Goal: Task Accomplishment & Management: Complete application form

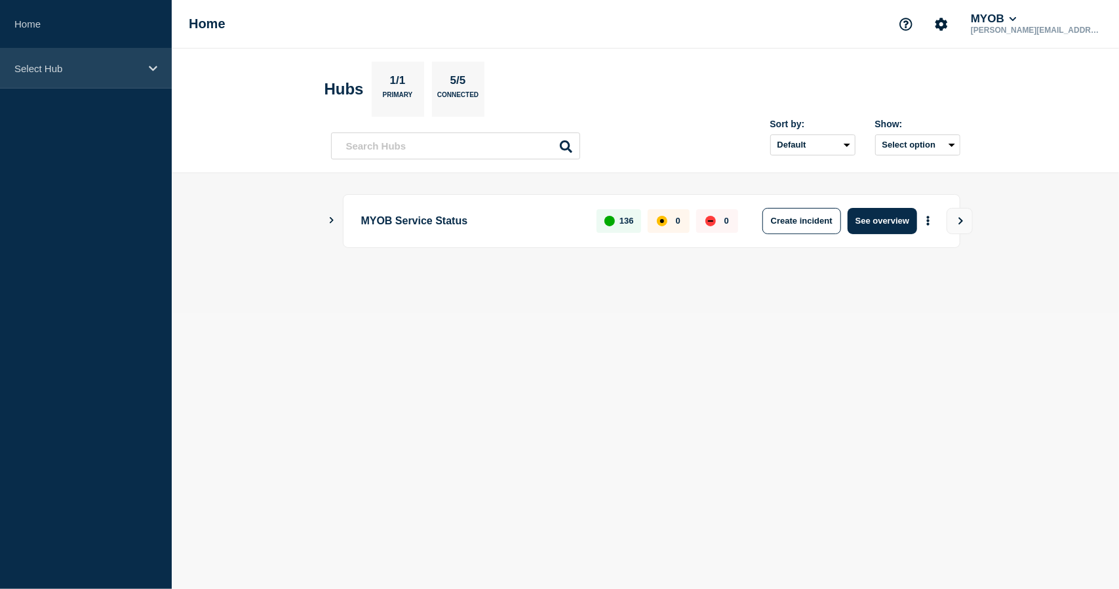
click at [98, 74] on div "Select Hub" at bounding box center [86, 69] width 172 height 40
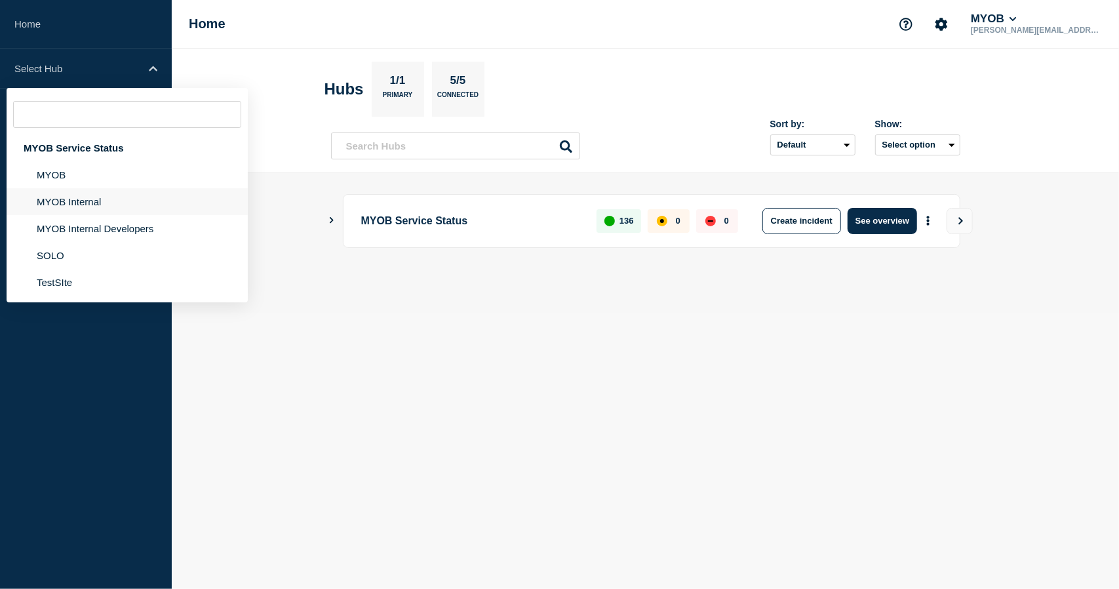
click at [90, 203] on li "MYOB Internal" at bounding box center [127, 201] width 241 height 27
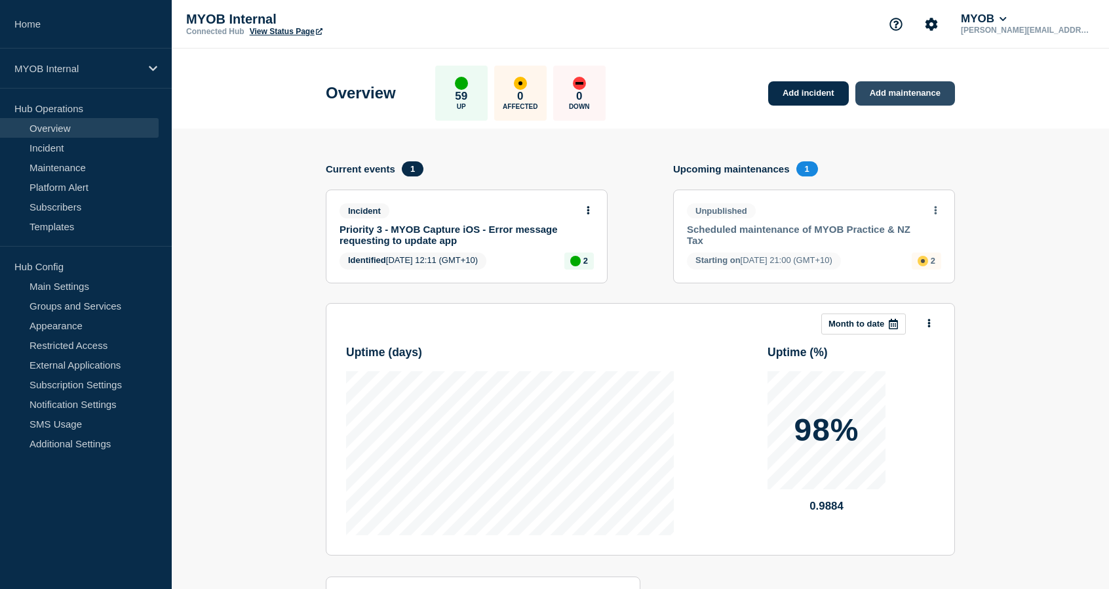
click at [911, 94] on link "Add maintenance" at bounding box center [906, 93] width 100 height 24
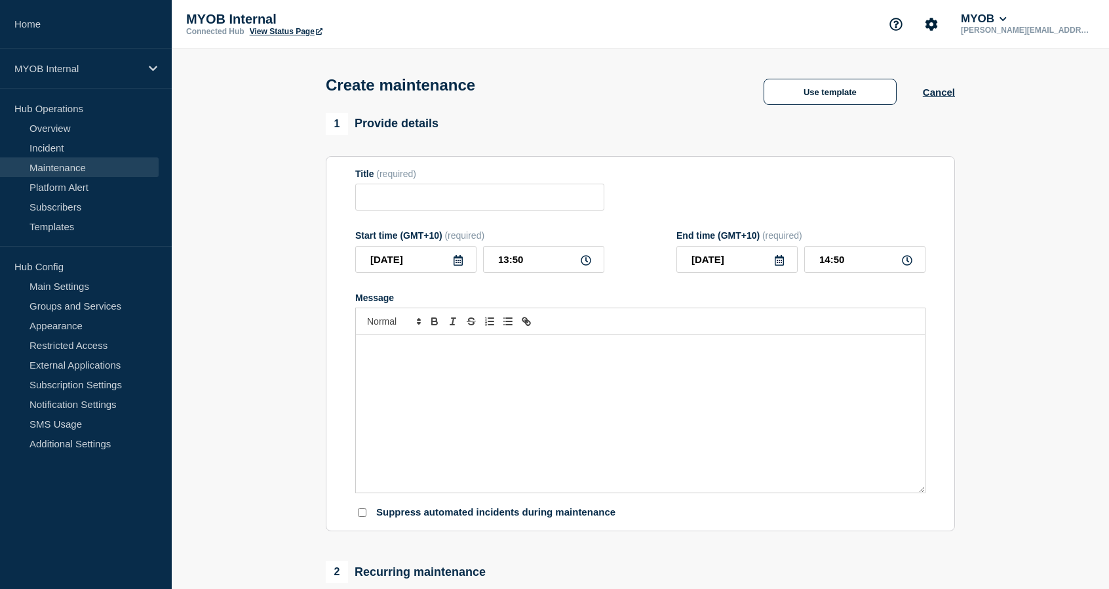
click at [81, 168] on link "Maintenance" at bounding box center [79, 167] width 159 height 20
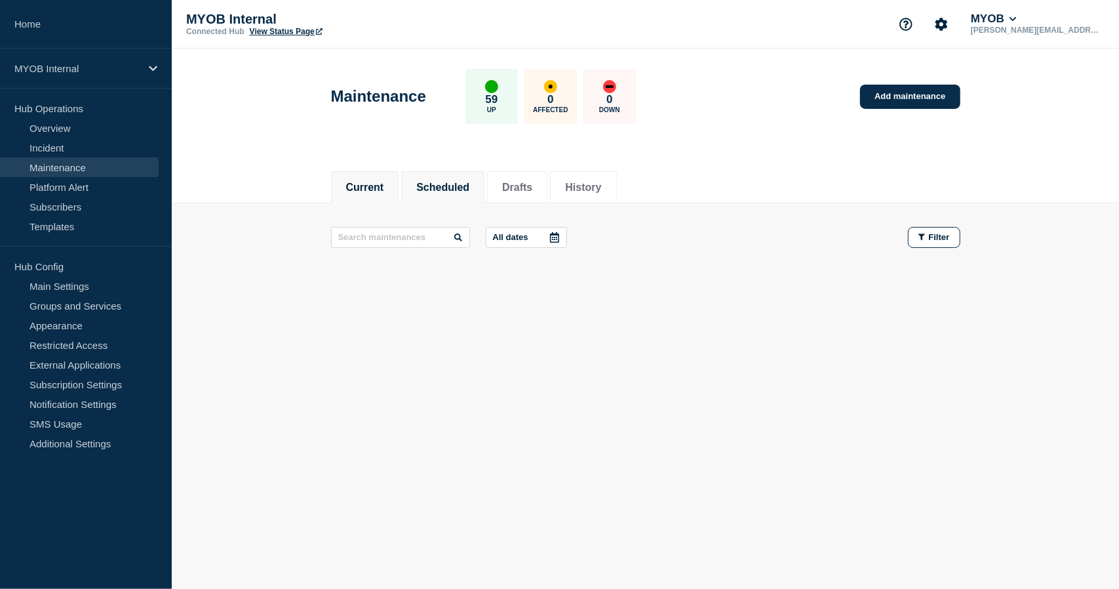
click at [470, 183] on button "Scheduled" at bounding box center [442, 188] width 53 height 12
click at [382, 188] on button "Current" at bounding box center [365, 188] width 38 height 12
click at [449, 182] on button "Scheduled" at bounding box center [442, 188] width 53 height 12
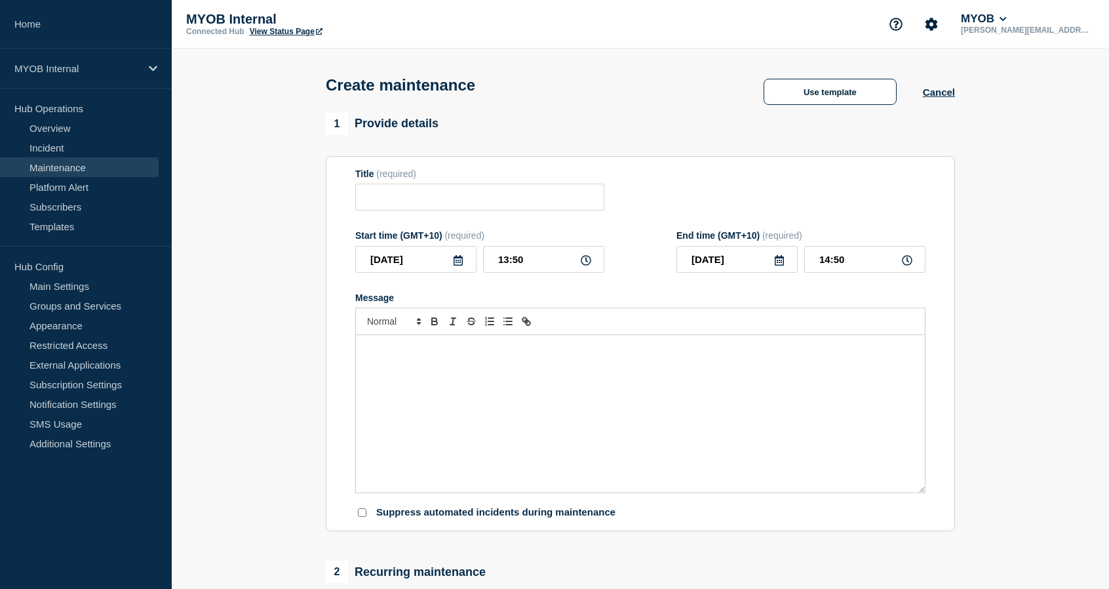
click at [397, 401] on div "Message" at bounding box center [640, 413] width 569 height 157
click at [848, 94] on button "Use template" at bounding box center [830, 92] width 133 height 26
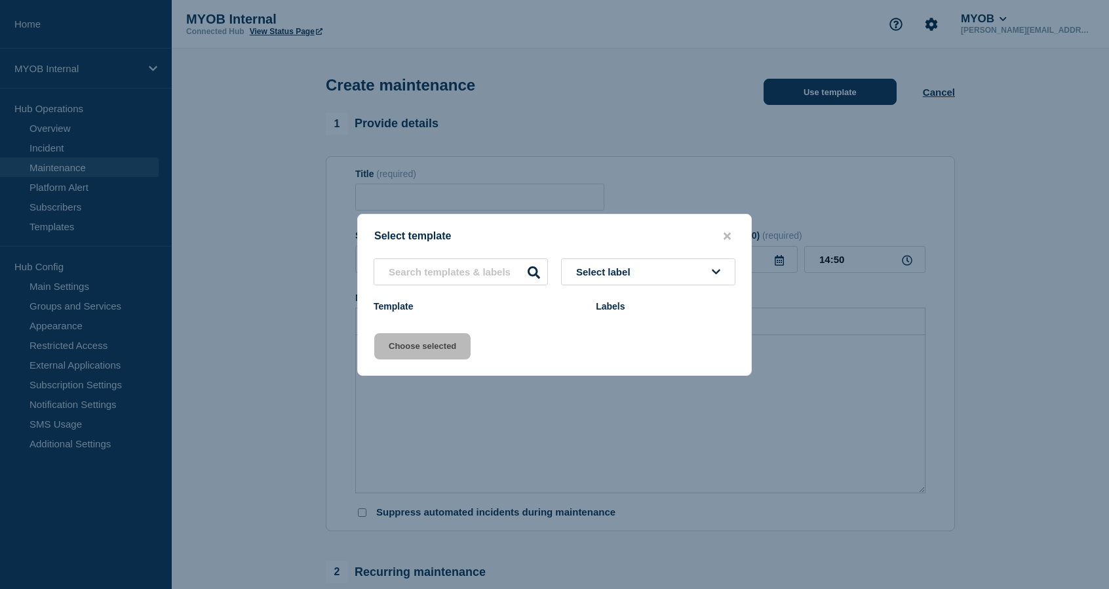
click at [848, 94] on div at bounding box center [554, 294] width 1109 height 589
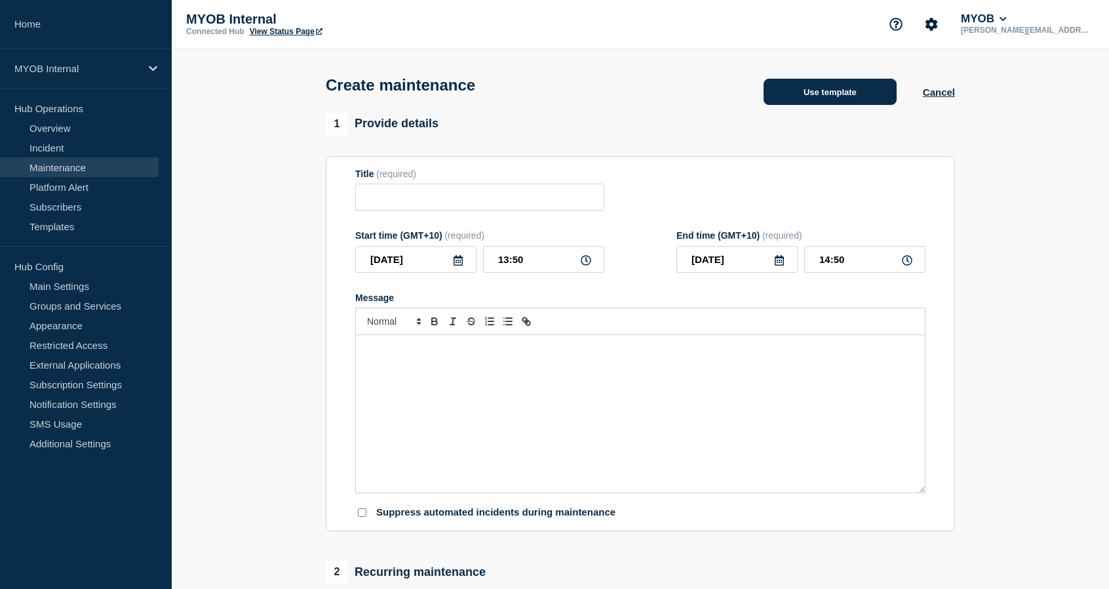
click at [857, 92] on button "Use template" at bounding box center [830, 92] width 133 height 26
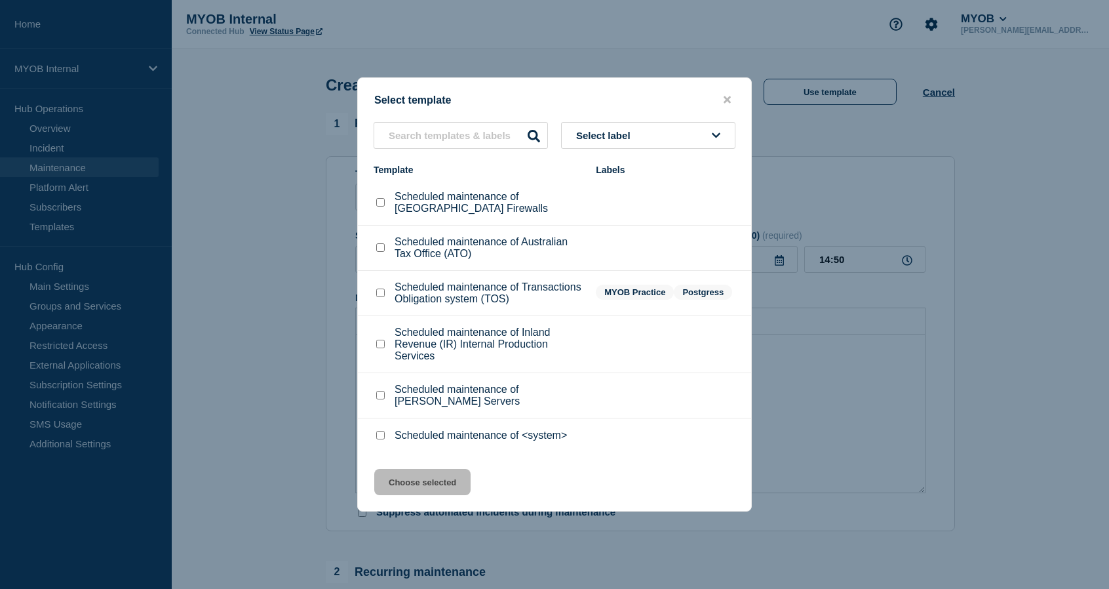
click at [400, 437] on p "Scheduled maintenance of <system>" at bounding box center [481, 436] width 172 height 12
click at [382, 437] on input "Scheduled maintenance of <system> checkbox" at bounding box center [380, 435] width 9 height 9
checkbox input "true"
click at [409, 490] on button "Choose selected" at bounding box center [422, 482] width 96 height 26
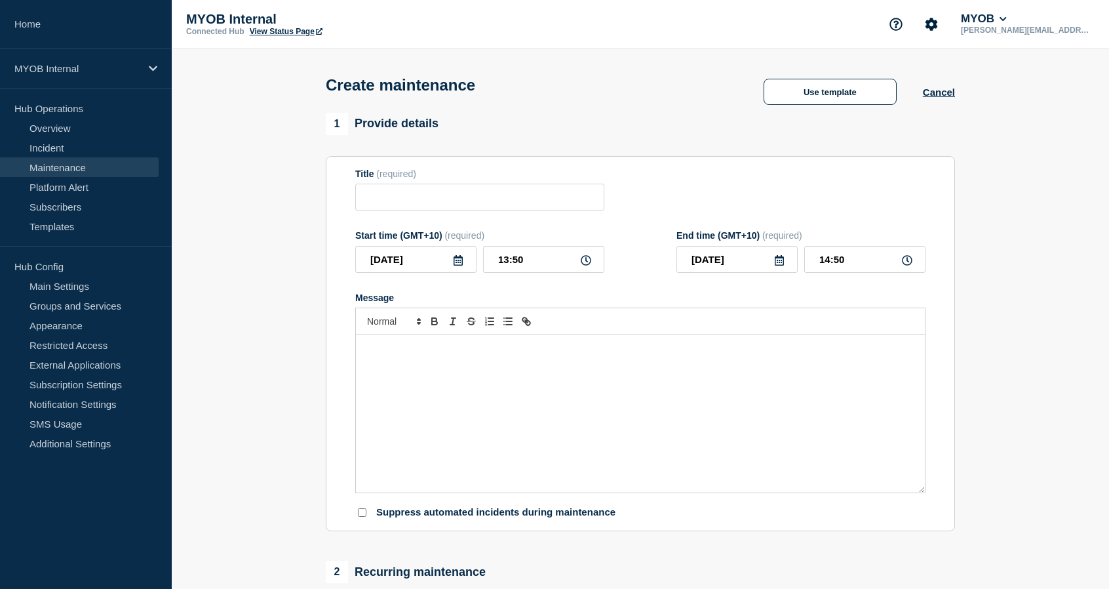
type input "Scheduled maintenance of <system>"
type input "15:50"
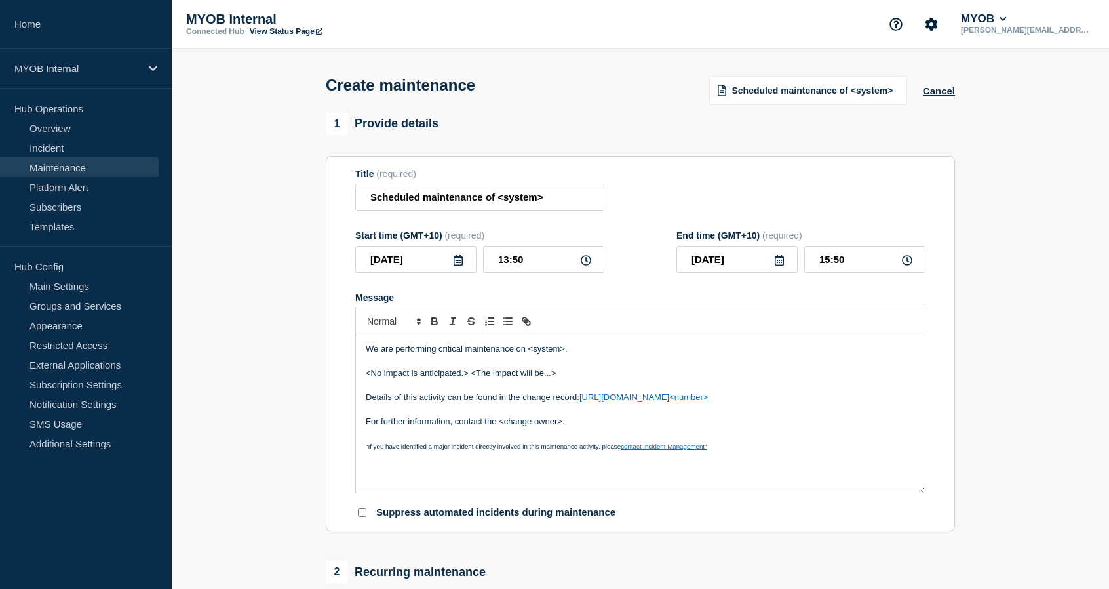
click at [534, 390] on p "Message" at bounding box center [641, 386] width 550 height 12
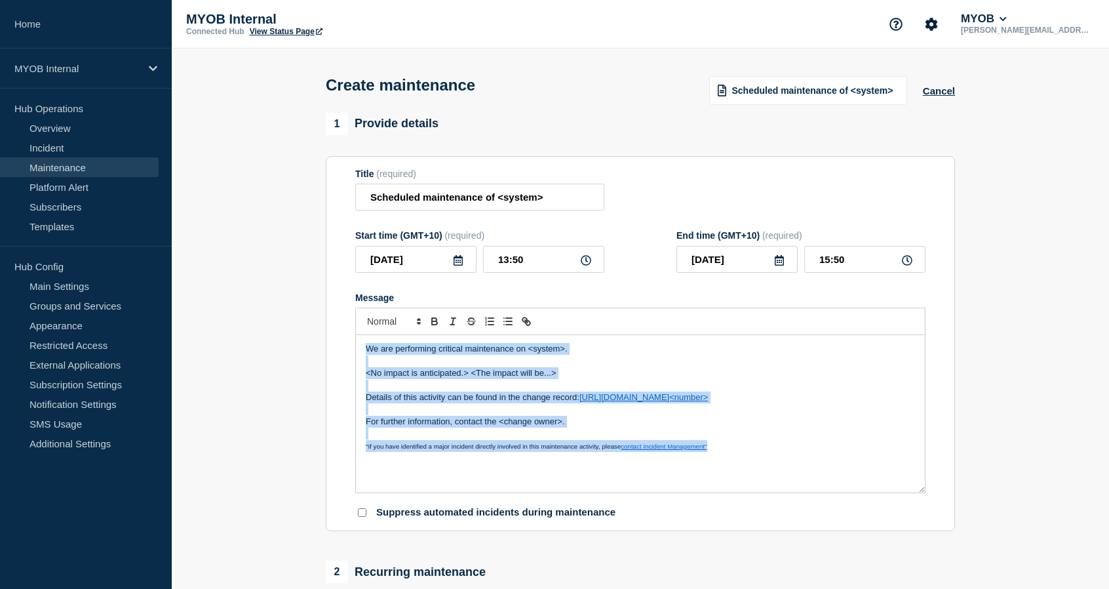
paste div "Message"
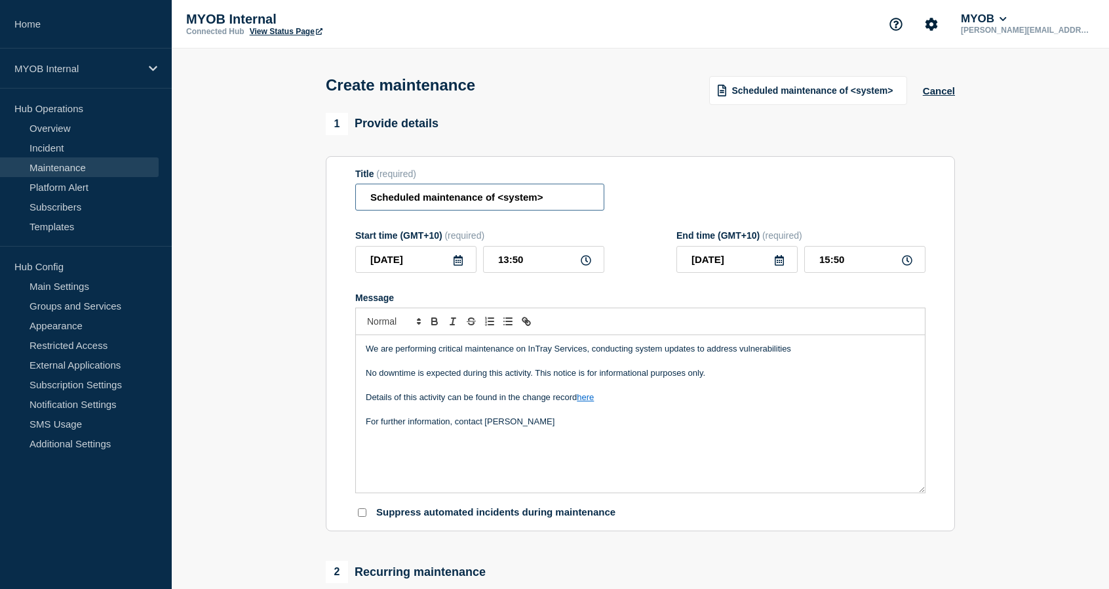
drag, startPoint x: 561, startPoint y: 199, endPoint x: 487, endPoint y: 200, distance: 74.1
click at [487, 200] on input "Scheduled maintenance of <system>" at bounding box center [479, 197] width 249 height 27
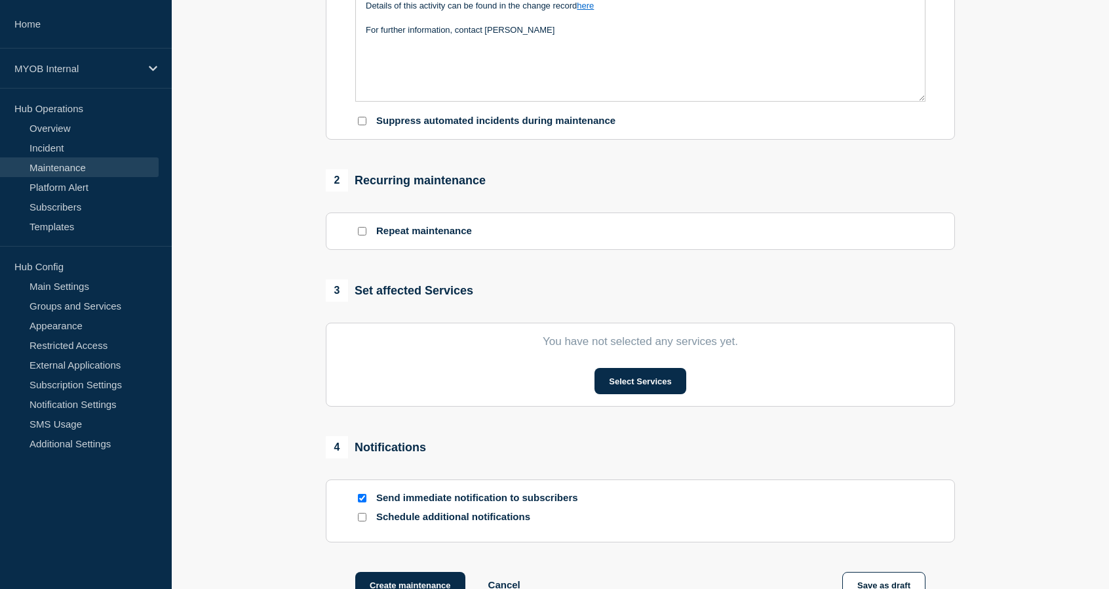
scroll to position [392, 0]
click at [603, 379] on button "Select Services" at bounding box center [640, 380] width 91 height 26
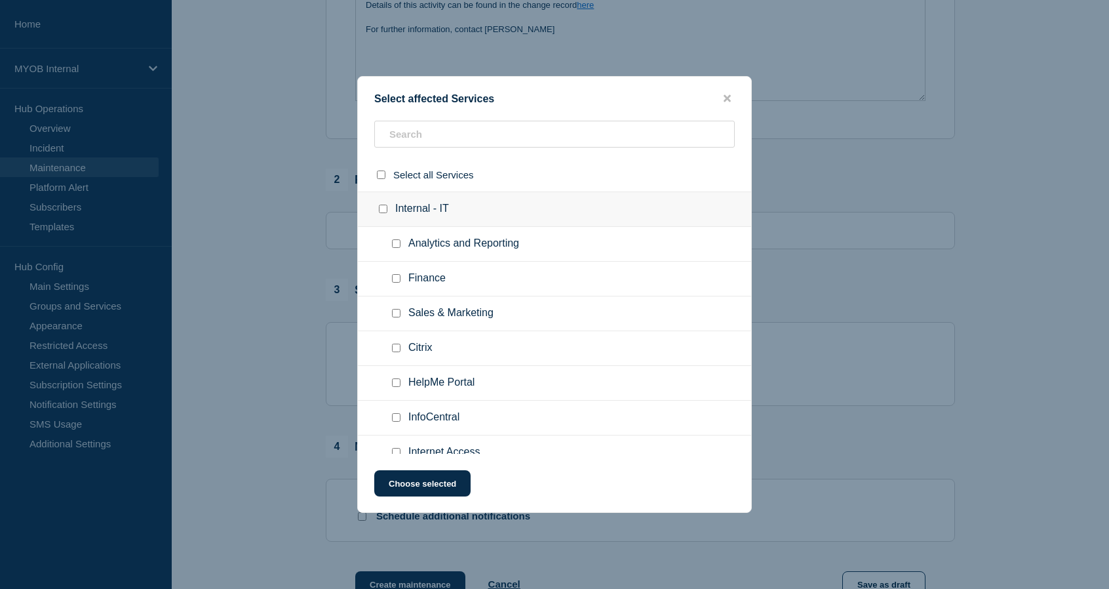
click at [595, 367] on button "Select Services" at bounding box center [640, 380] width 91 height 26
click at [681, 151] on div at bounding box center [554, 139] width 393 height 37
click at [681, 141] on input "text" at bounding box center [554, 134] width 361 height 27
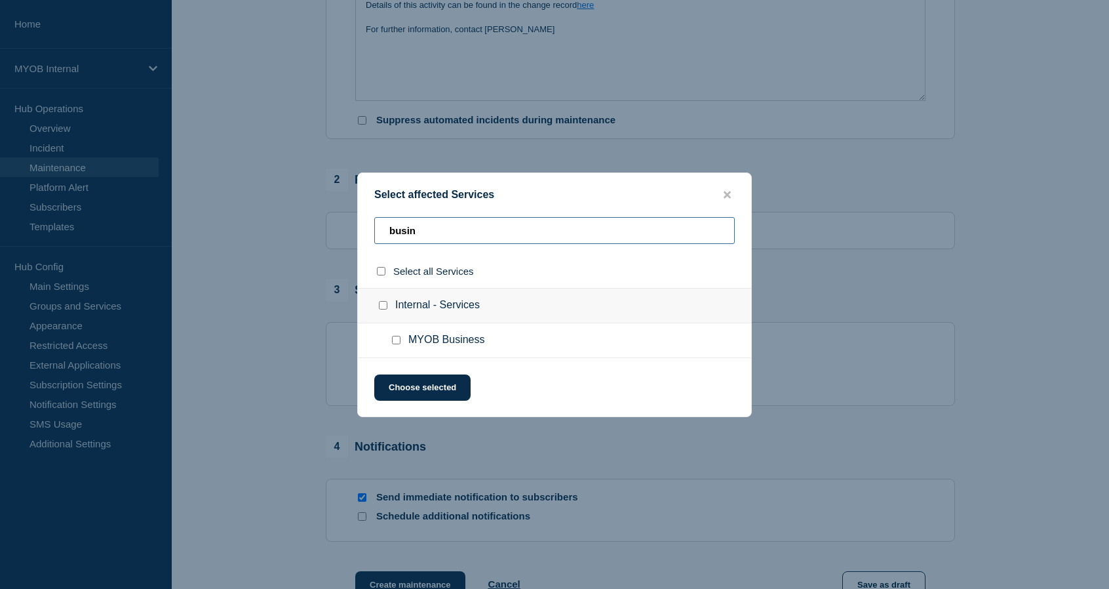
type input "busin"
click at [479, 336] on span "MYOB Business" at bounding box center [447, 340] width 76 height 13
click at [390, 336] on div at bounding box center [399, 340] width 19 height 13
click at [396, 339] on input "MYOB Business checkbox" at bounding box center [396, 340] width 9 height 9
checkbox input "true"
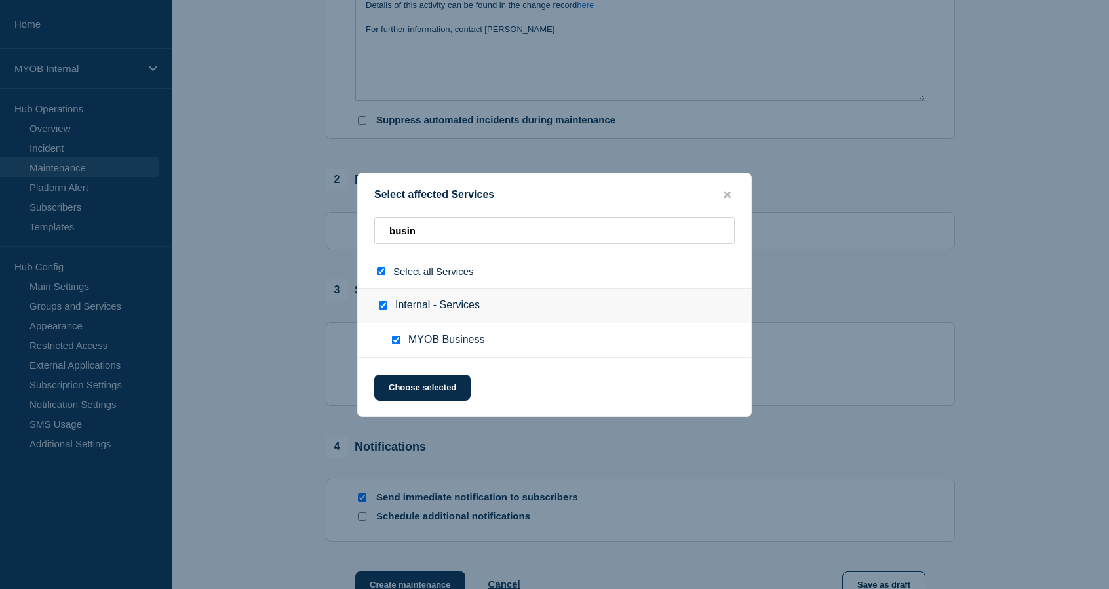
checkbox input "true"
click at [439, 235] on input "busin" at bounding box center [554, 230] width 361 height 27
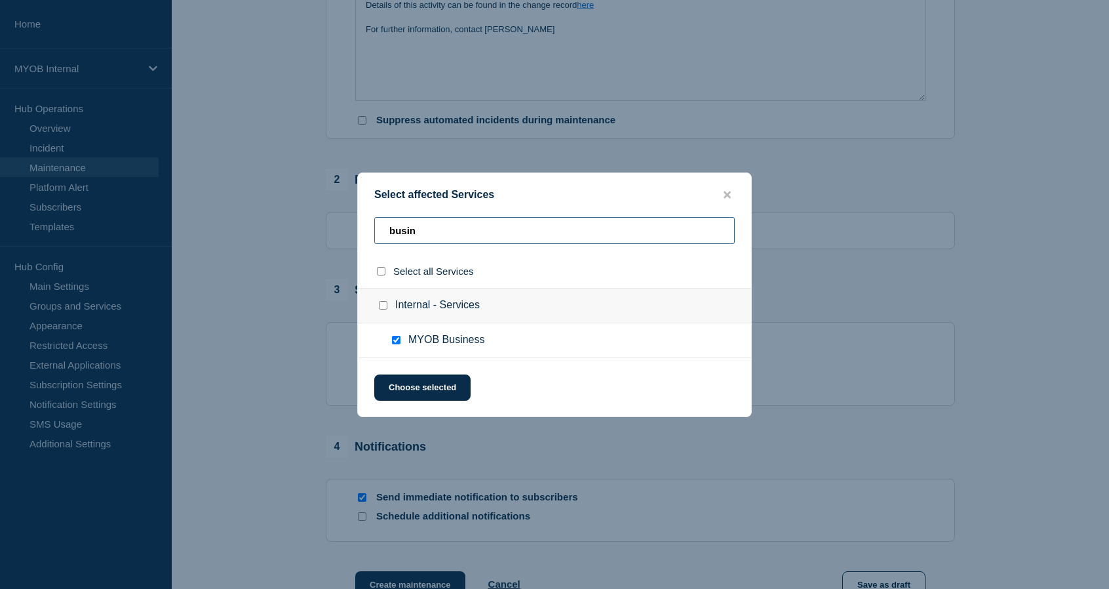
type input "a"
checkbox input "false"
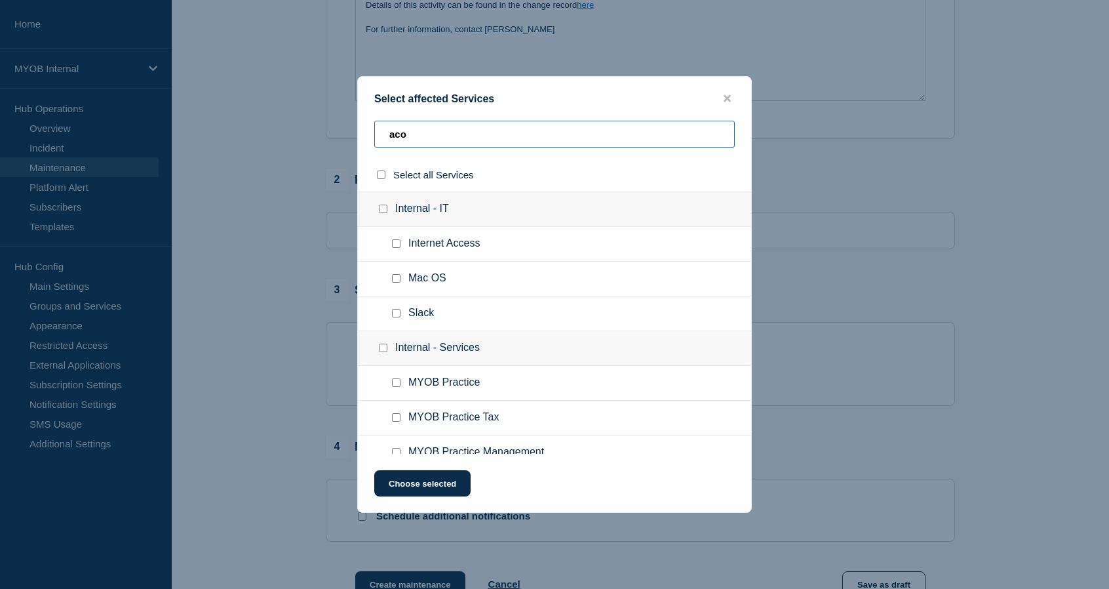
type input "acoc"
checkbox input "true"
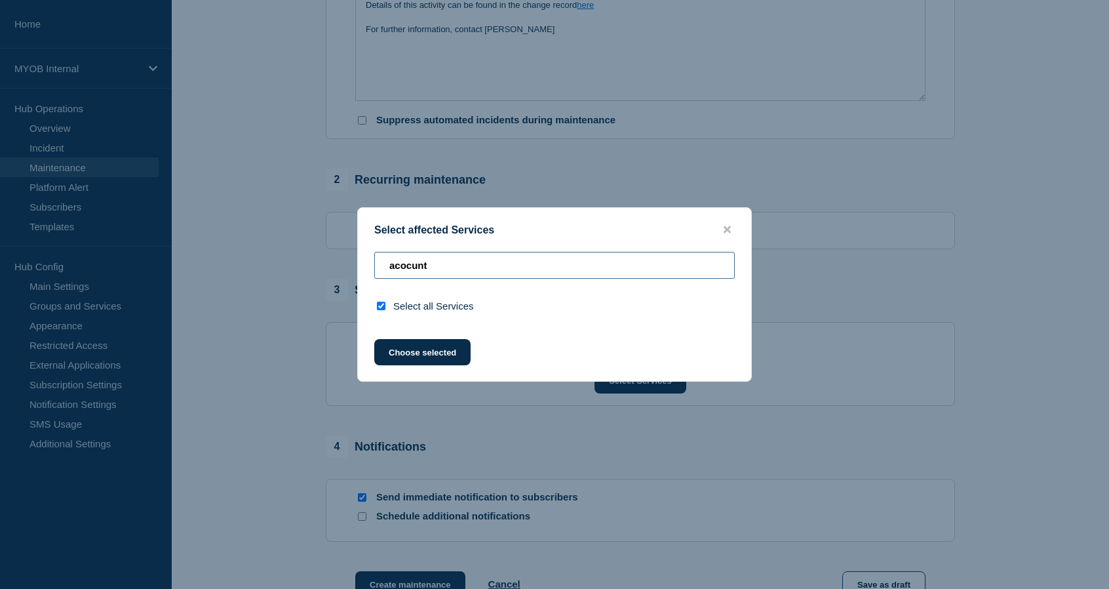
type input "a"
checkbox input "false"
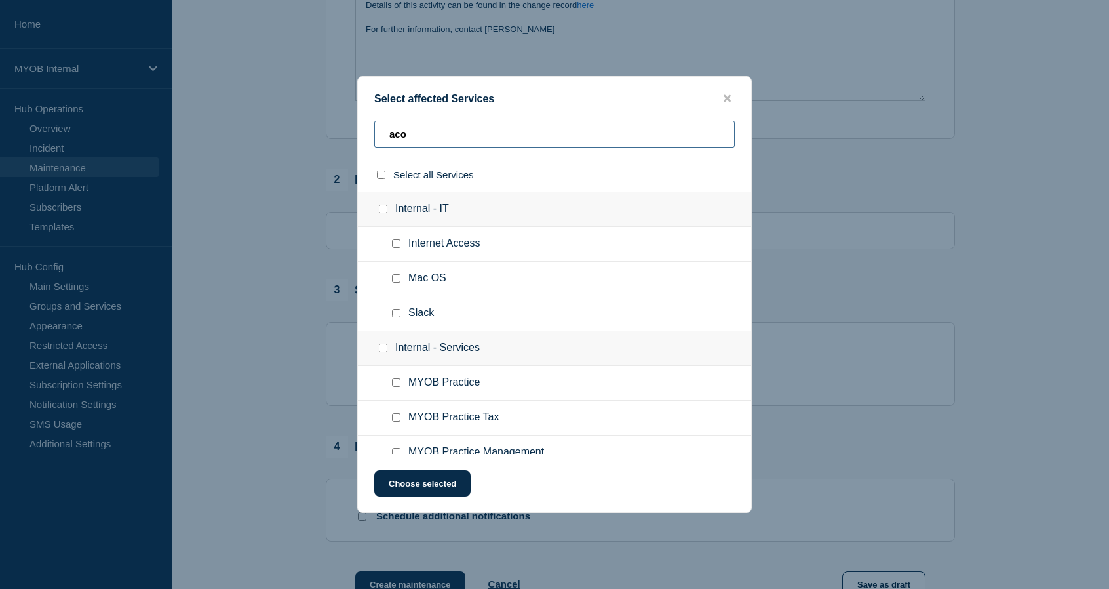
type input "acoc"
checkbox input "true"
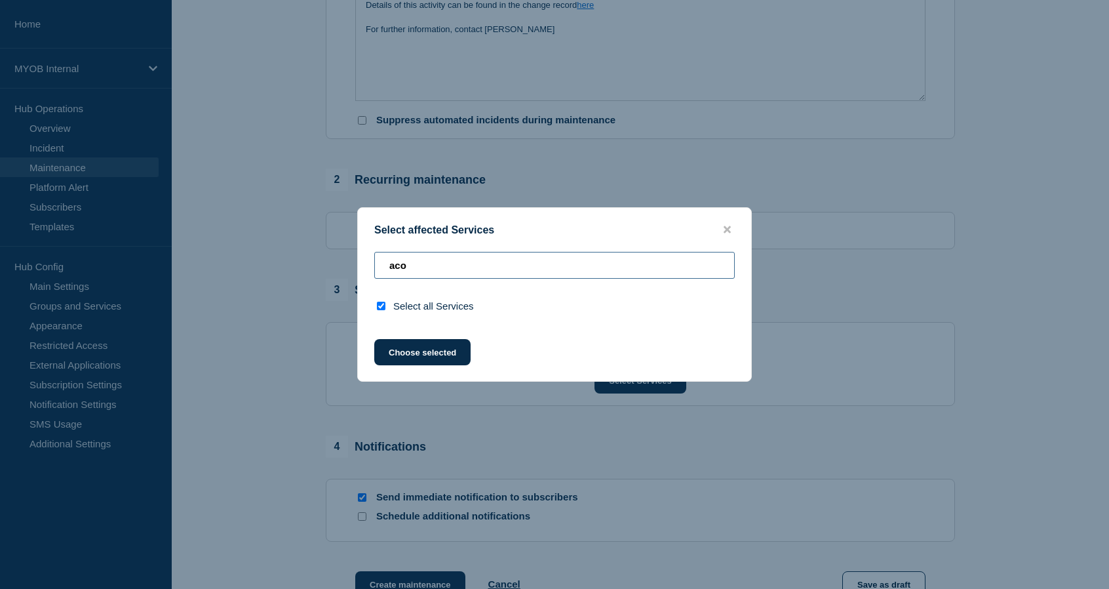
type input "ac"
checkbox input "false"
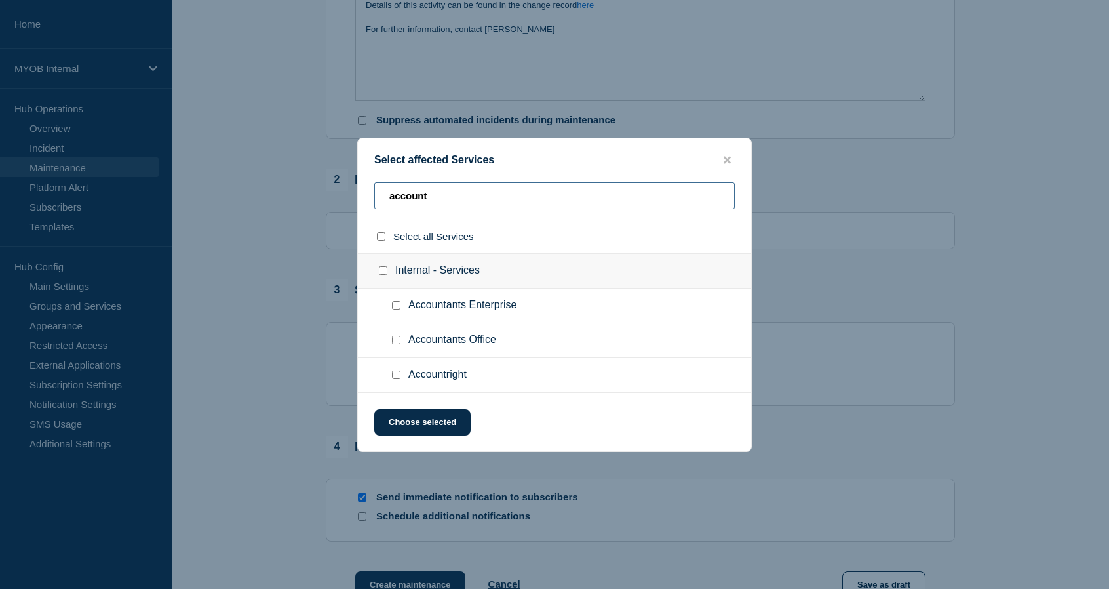
type input "account"
click at [393, 378] on input "Accountright checkbox" at bounding box center [396, 374] width 9 height 9
checkbox input "true"
click at [417, 418] on button "Choose selected" at bounding box center [422, 422] width 96 height 26
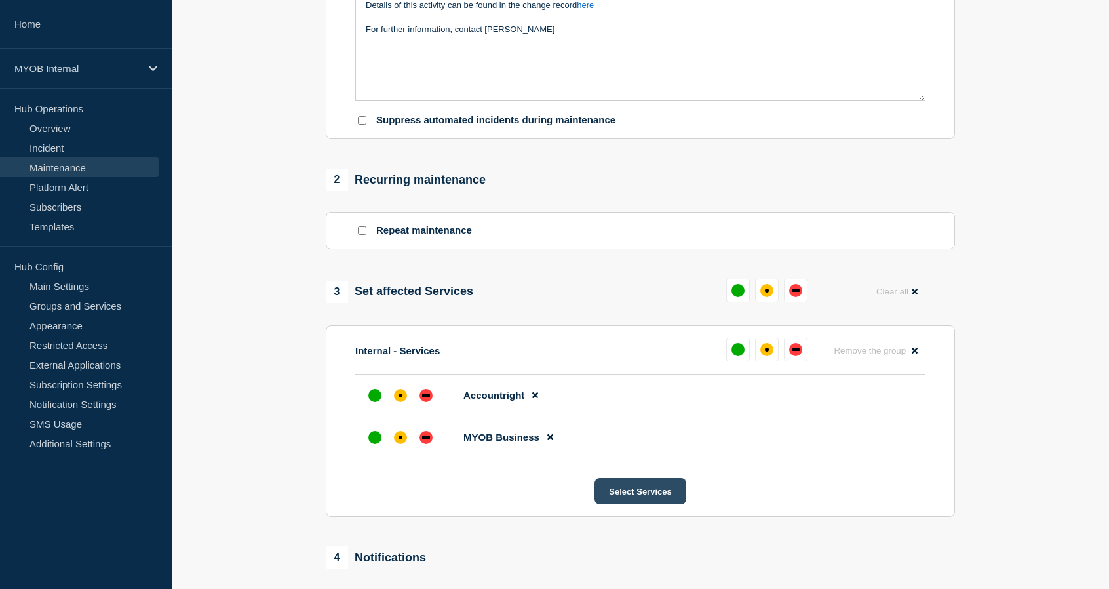
click at [614, 492] on button "Select Services" at bounding box center [640, 491] width 91 height 26
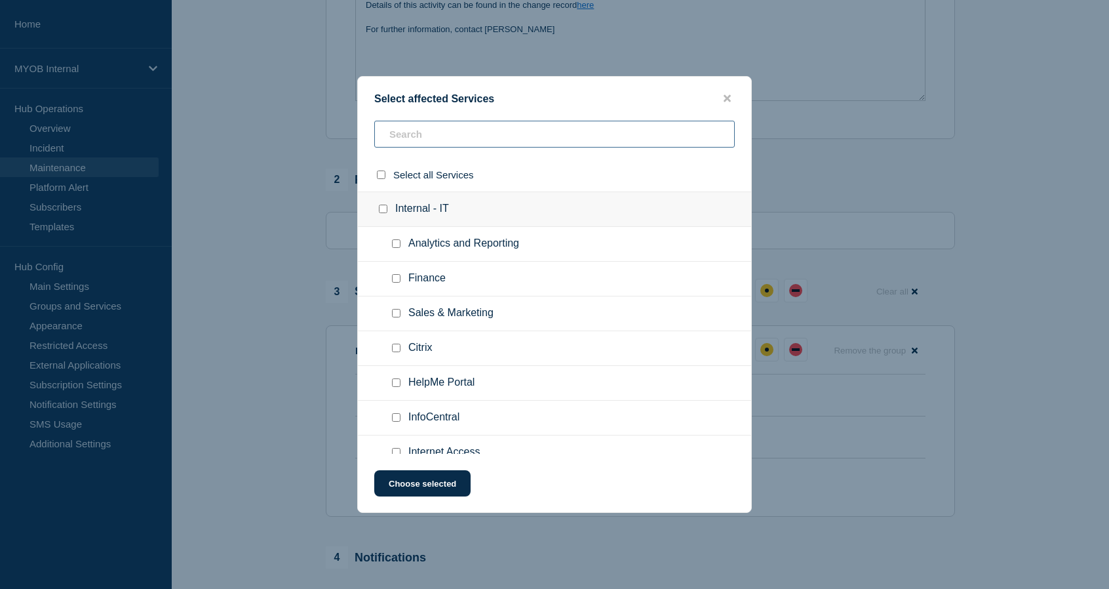
click at [585, 140] on input "text" at bounding box center [554, 134] width 361 height 27
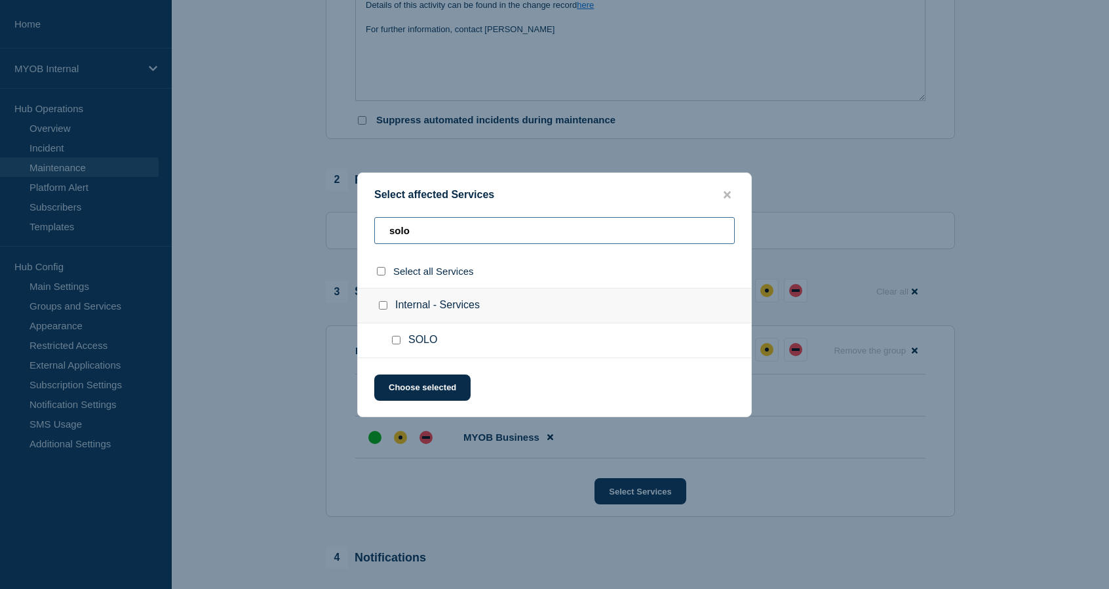
type input "solo"
click at [395, 342] on input "SOLO checkbox" at bounding box center [396, 340] width 9 height 9
checkbox input "true"
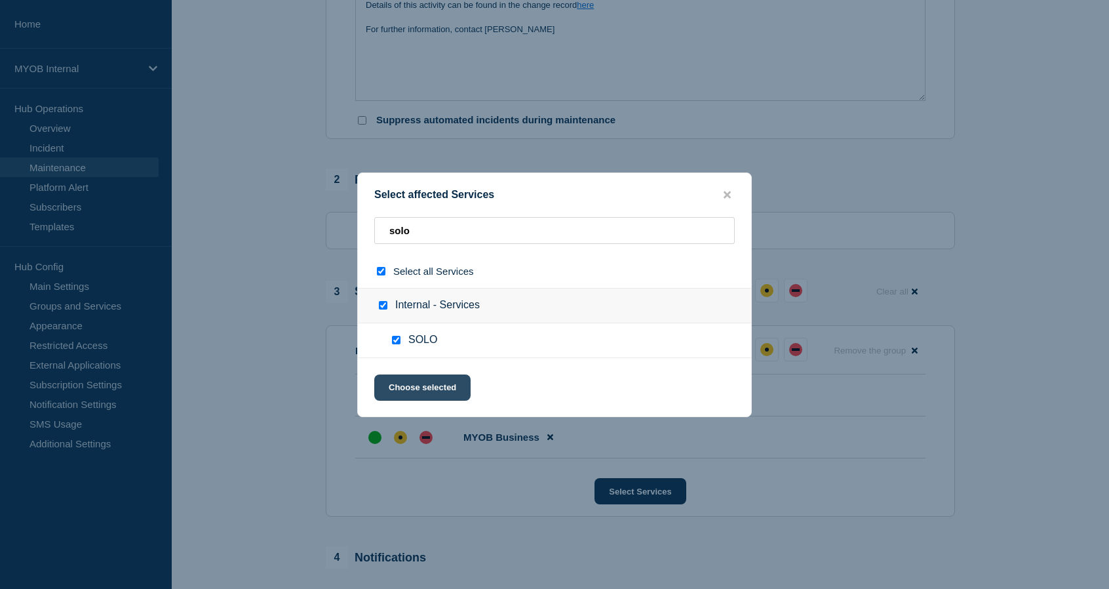
click at [393, 392] on button "Choose selected" at bounding box center [422, 387] width 96 height 26
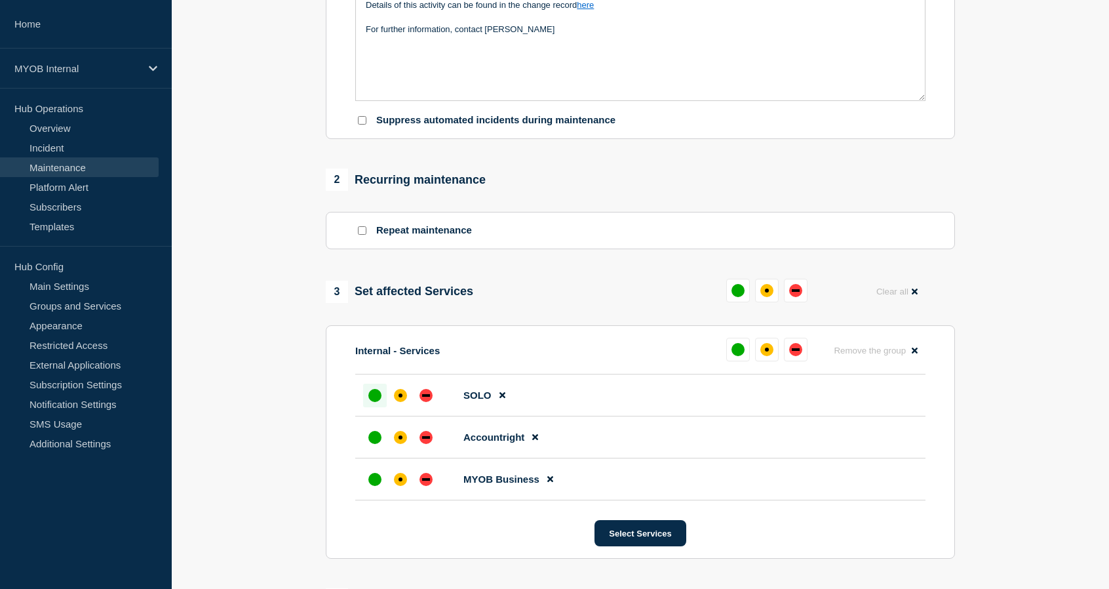
click at [382, 395] on div at bounding box center [375, 396] width 24 height 24
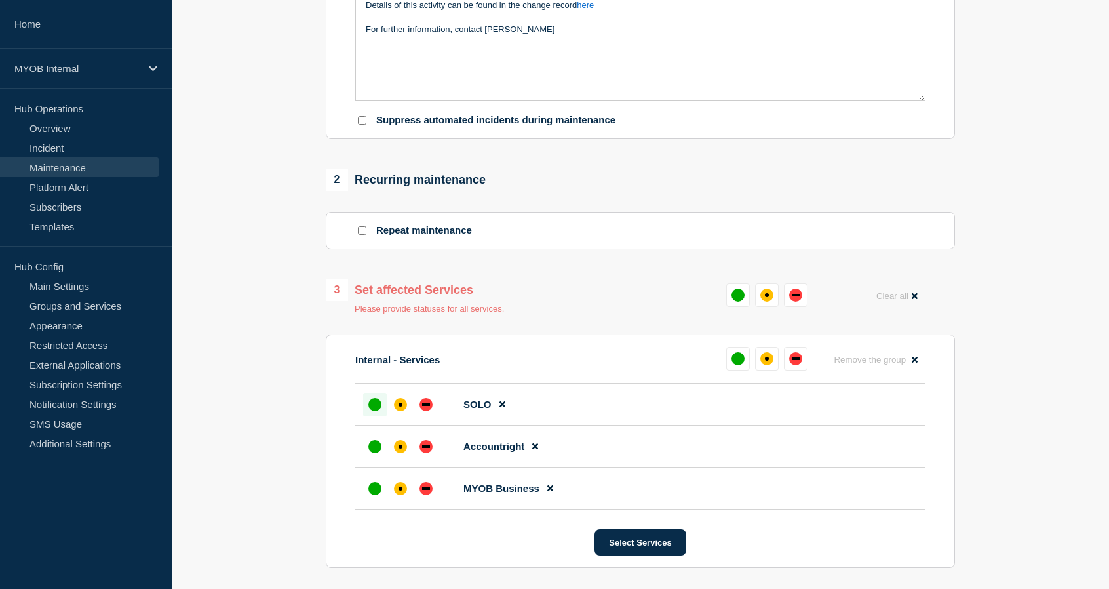
click at [373, 435] on li "Accountright" at bounding box center [640, 447] width 570 height 42
click at [374, 443] on div "up" at bounding box center [375, 446] width 13 height 13
click at [372, 498] on div at bounding box center [375, 489] width 24 height 24
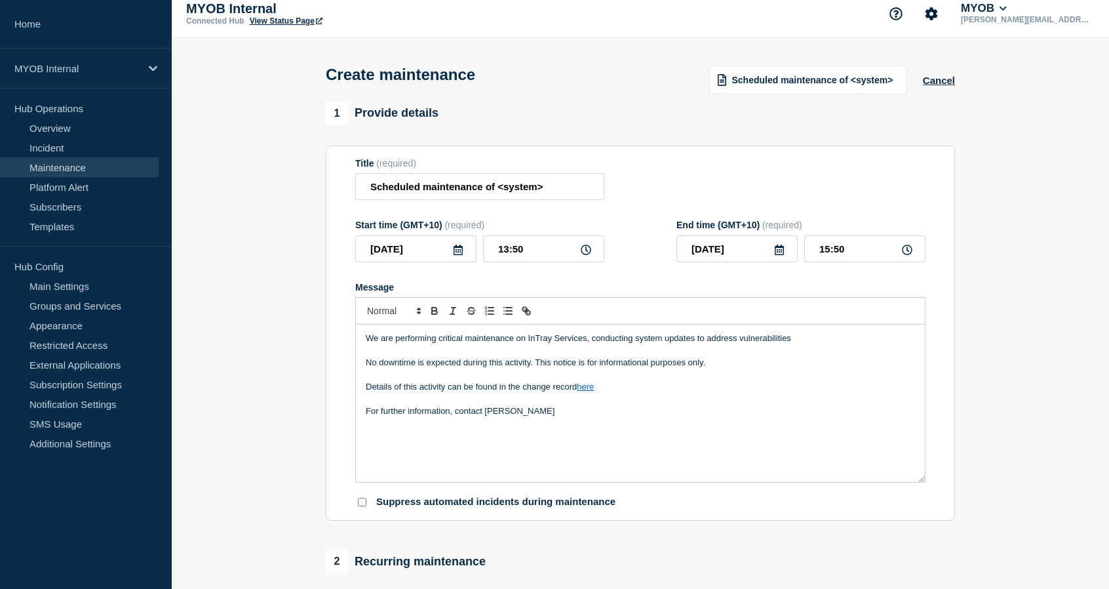
scroll to position [0, 0]
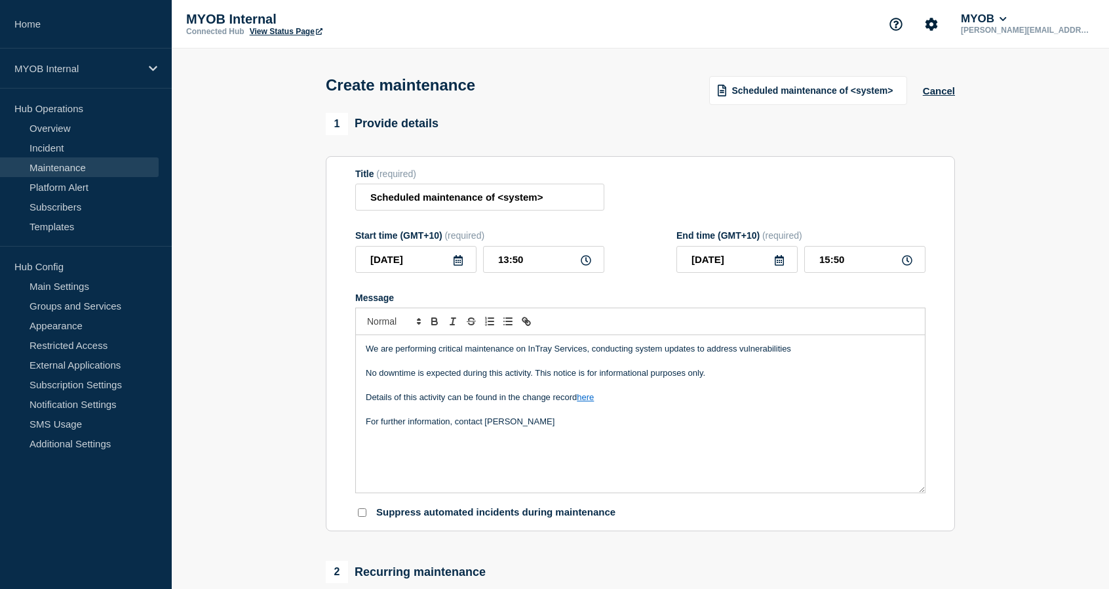
click at [460, 262] on icon at bounding box center [458, 260] width 10 height 10
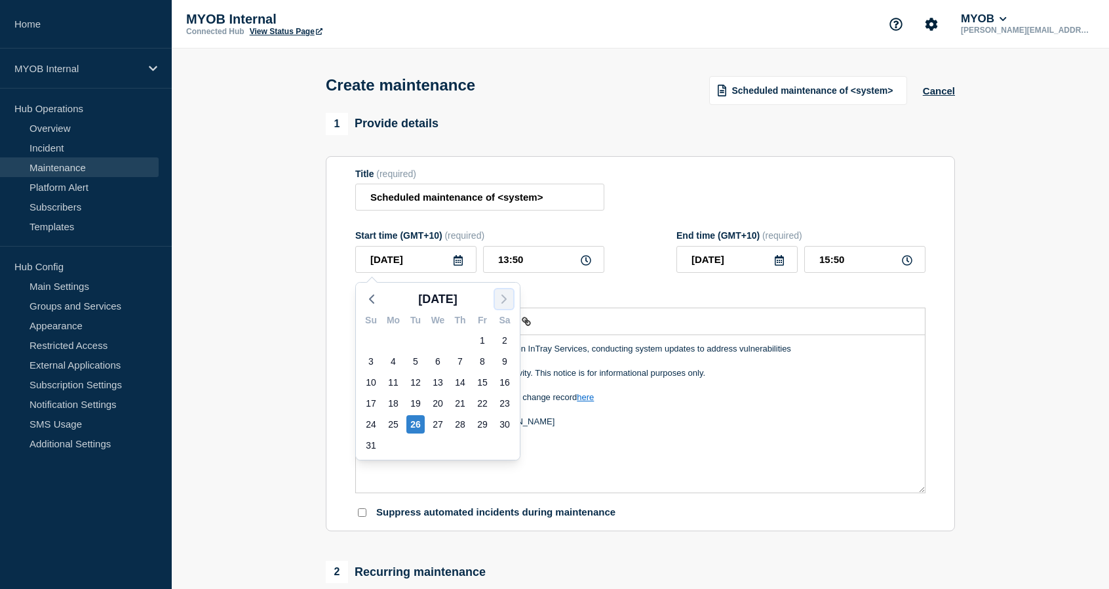
click at [507, 298] on icon "button" at bounding box center [504, 299] width 16 height 16
drag, startPoint x: 436, startPoint y: 344, endPoint x: 557, endPoint y: 293, distance: 131.0
click at [557, 293] on form "Title (required) Scheduled maintenance of <system> Start time (GMT+10) (require…" at bounding box center [640, 344] width 570 height 351
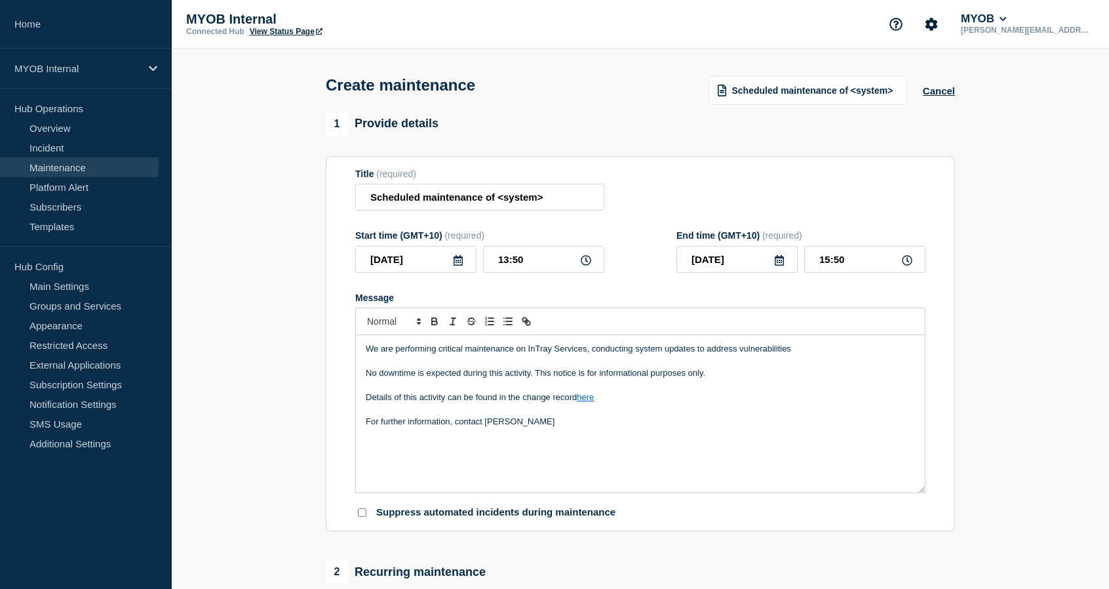
click at [557, 293] on form "Title (required) Scheduled maintenance of <system> Start time (GMT+10) (require…" at bounding box center [640, 344] width 570 height 351
click at [441, 250] on input "2025-08-26" at bounding box center [415, 259] width 121 height 27
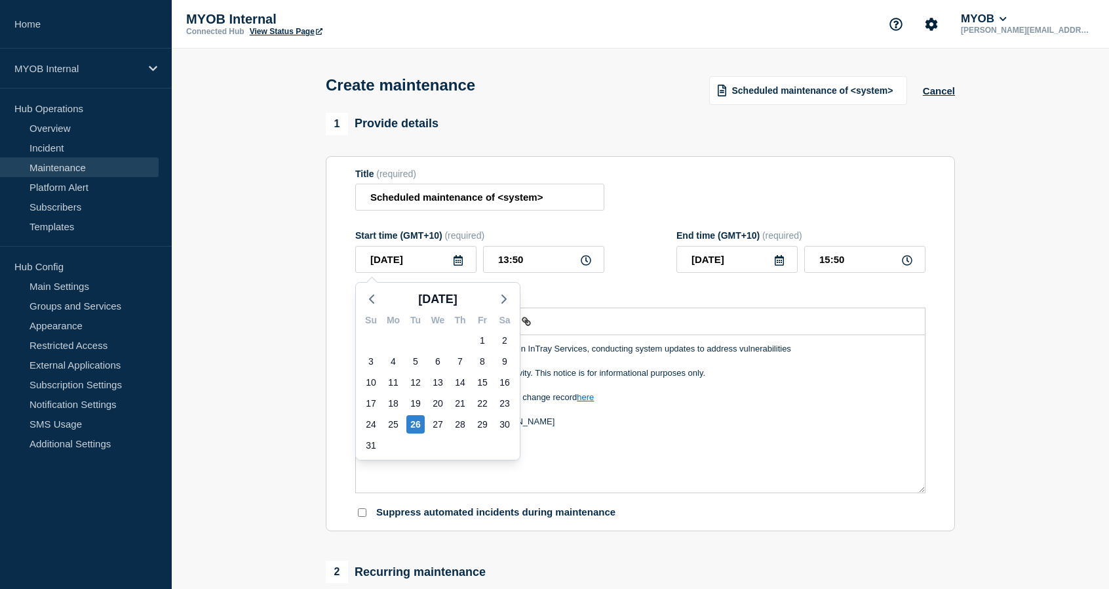
click at [504, 310] on div "Su Mo Tu We Th Fr Sa 27 28 29 30 31 1 2 3 4 5 6 7 8 9 10 11 12 13 14 15 16 17 1…" at bounding box center [438, 384] width 164 height 151
click at [504, 304] on icon "button" at bounding box center [504, 299] width 16 height 16
click at [435, 342] on div "3" at bounding box center [438, 340] width 18 height 18
type input "2025-09-03"
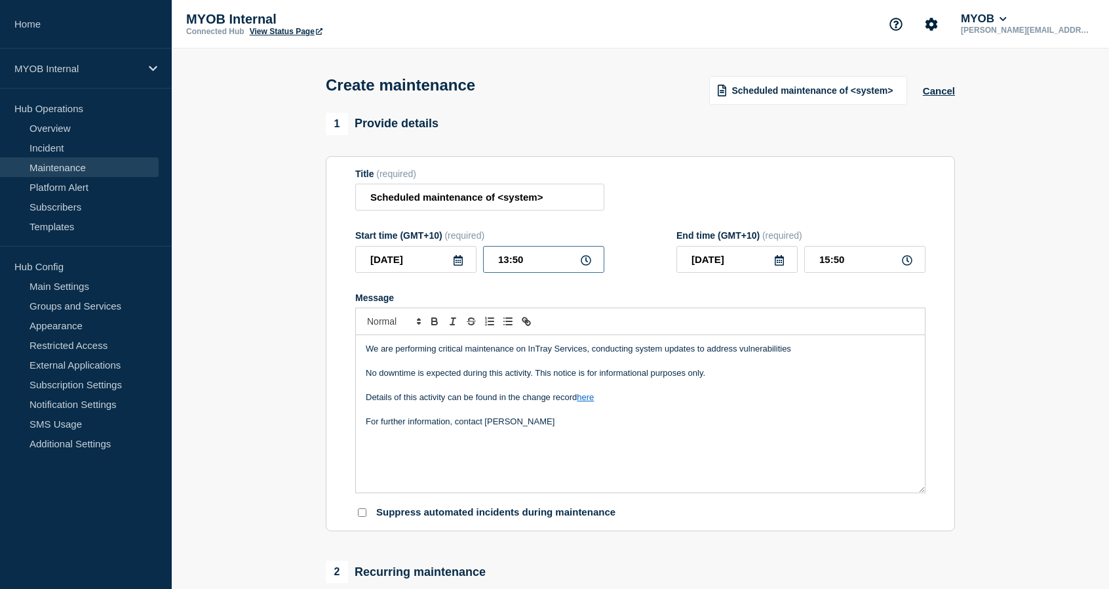
click at [543, 258] on input "13:50" at bounding box center [543, 259] width 121 height 27
drag, startPoint x: 543, startPoint y: 258, endPoint x: 479, endPoint y: 261, distance: 63.7
click at [479, 261] on div "2025-09-03 13:50" at bounding box center [479, 259] width 249 height 27
type input "19:00"
drag, startPoint x: 852, startPoint y: 260, endPoint x: 776, endPoint y: 260, distance: 75.4
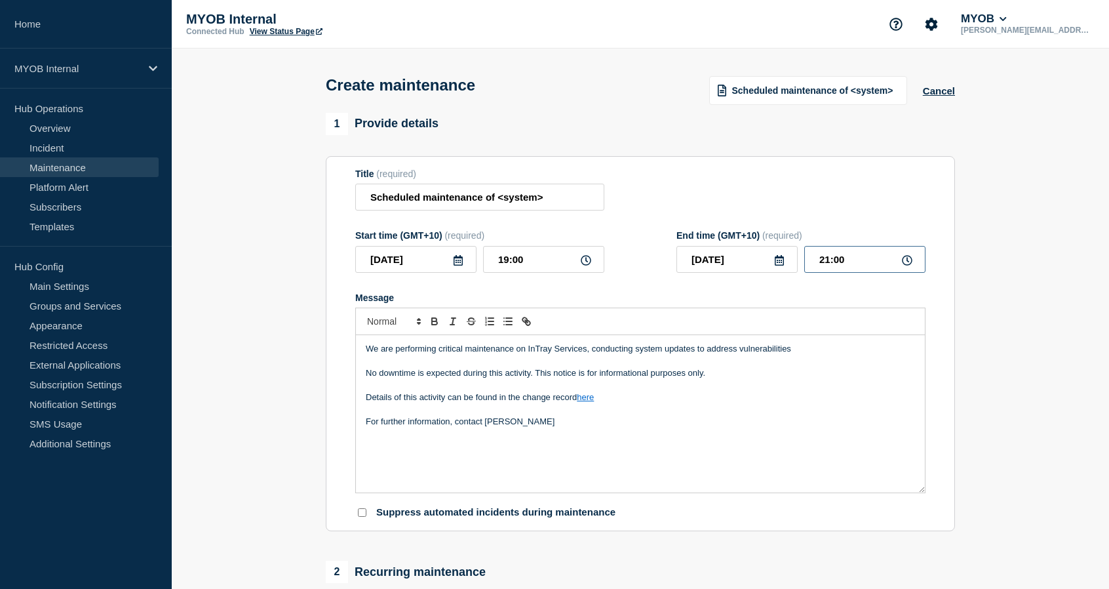
click at [776, 260] on div "2025-09-03 21:00" at bounding box center [801, 259] width 249 height 27
type input "20:00"
click at [441, 205] on input "Scheduled maintenance of <system>" at bounding box center [479, 197] width 249 height 27
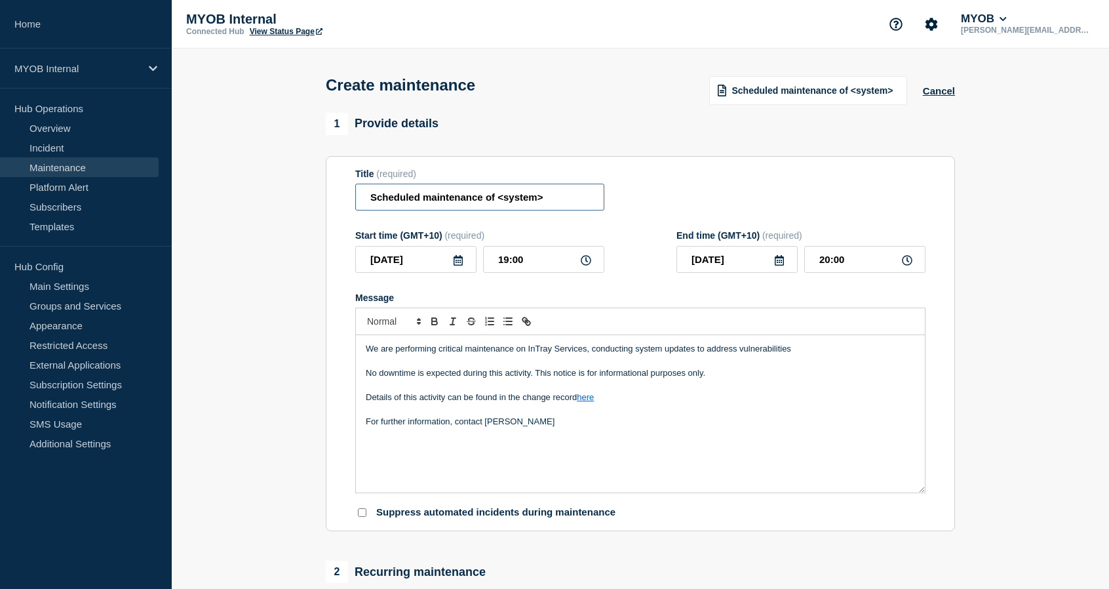
paste input "InTray Services"
type input "Scheduled maintenance of InTray Services"
click at [464, 459] on div "We are performing critical maintenance on InTray Services, conducting system up…" at bounding box center [640, 413] width 569 height 157
click at [596, 450] on div "We are performing critical maintenance on InTray Services, conducting system up…" at bounding box center [640, 413] width 569 height 157
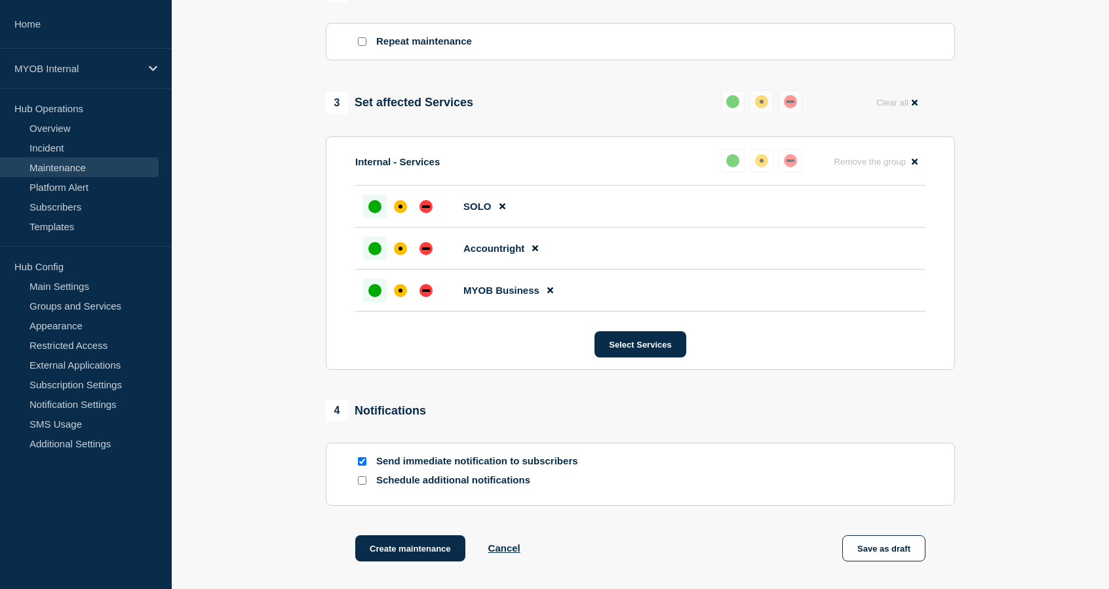
scroll to position [595, 0]
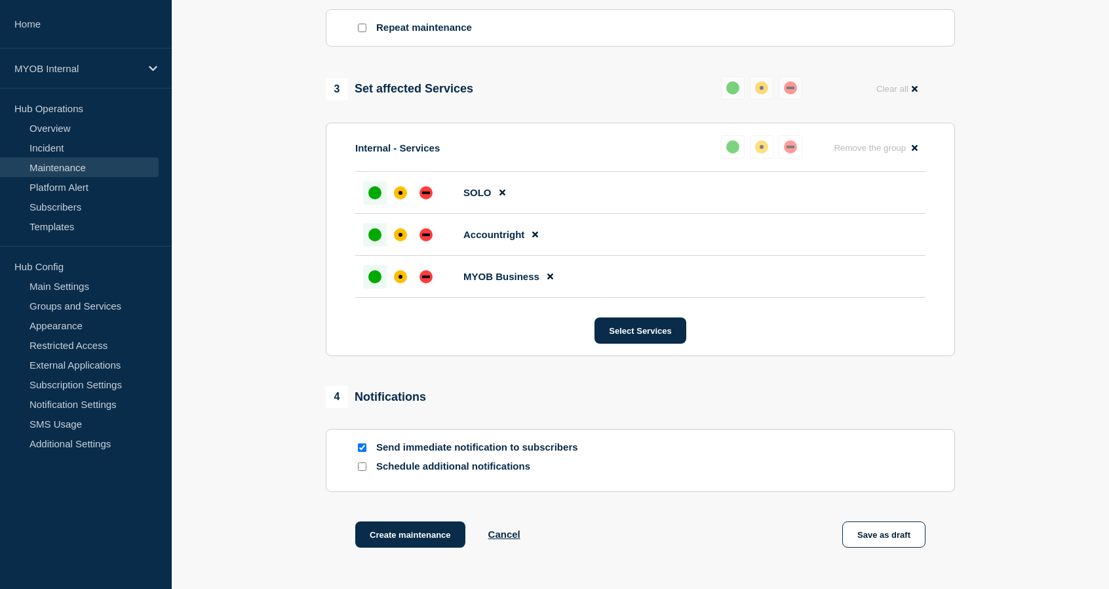
click at [361, 467] on input "Schedule additional notifications" at bounding box center [362, 466] width 9 height 9
checkbox input "true"
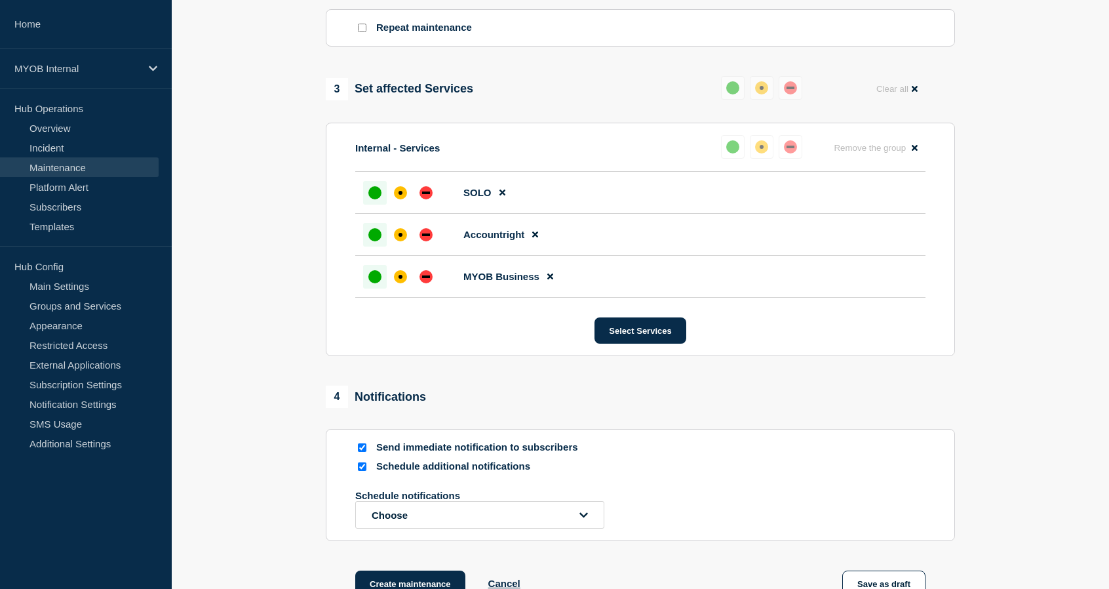
click at [363, 449] on input "Send immediate notification to subscribers" at bounding box center [362, 447] width 9 height 9
checkbox input "false"
click at [372, 510] on button "Choose" at bounding box center [479, 515] width 249 height 28
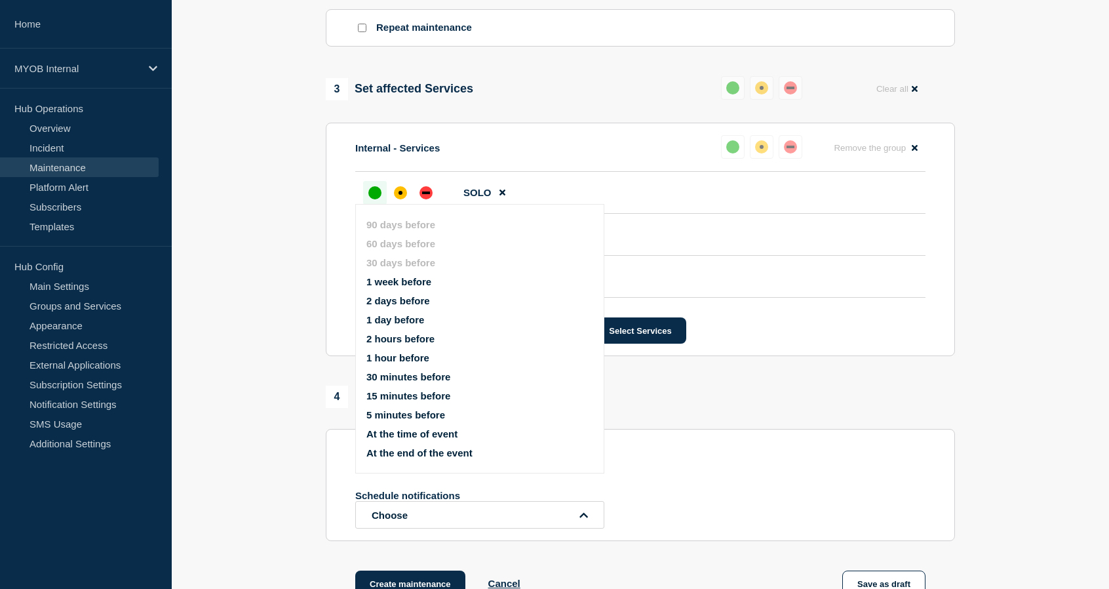
click at [392, 320] on button "1 day before" at bounding box center [396, 319] width 58 height 11
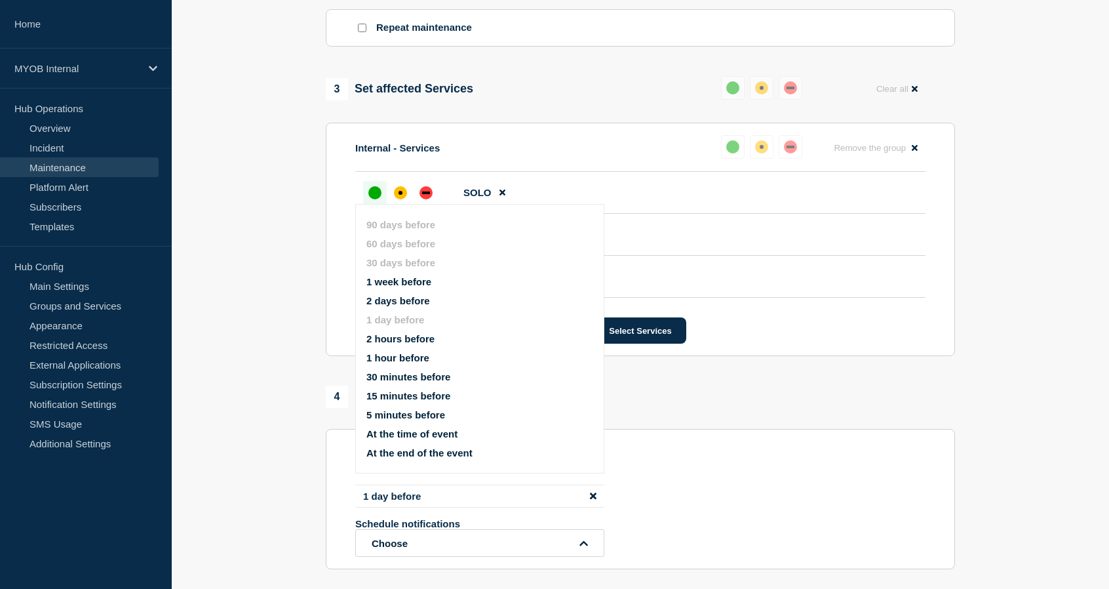
click at [287, 469] on section "1 Provide details Title (required) Scheduled maintenance of InTray Services Sta…" at bounding box center [641, 88] width 938 height 1140
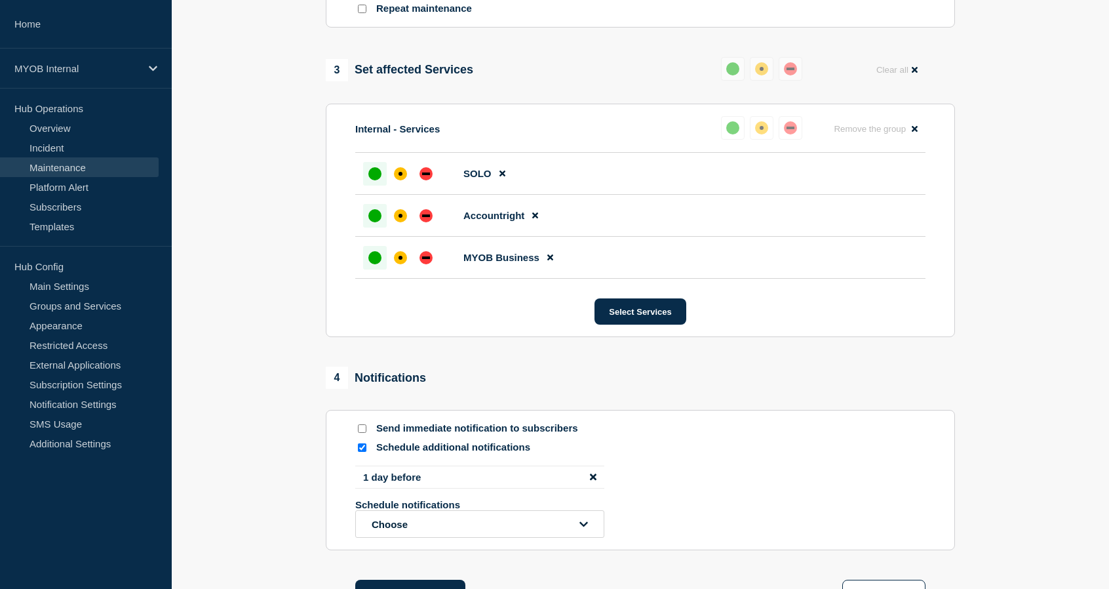
scroll to position [784, 0]
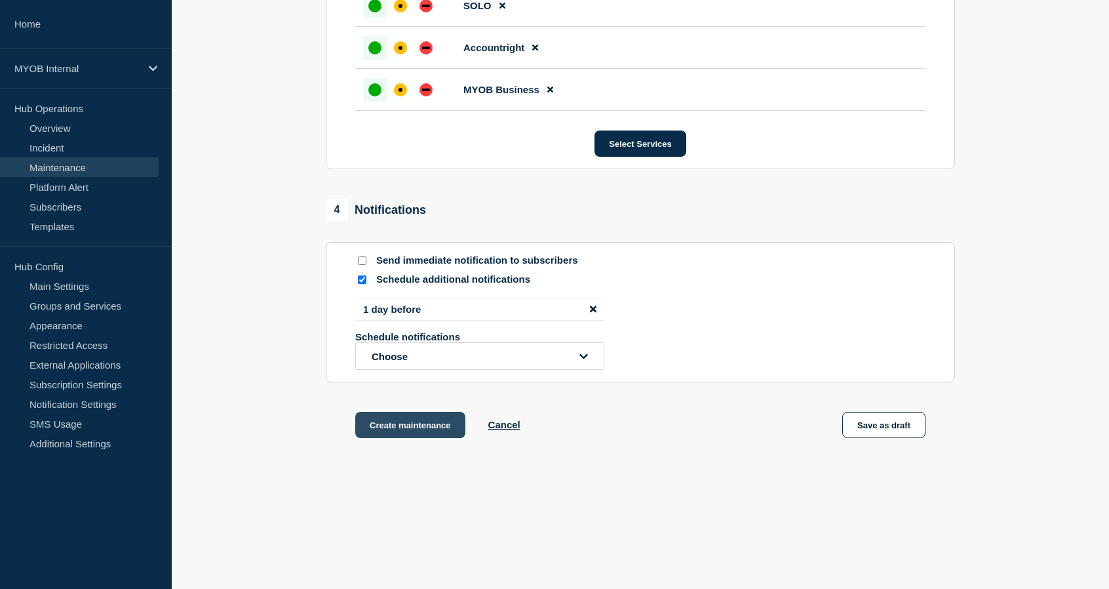
click at [413, 424] on button "Create maintenance" at bounding box center [410, 425] width 110 height 26
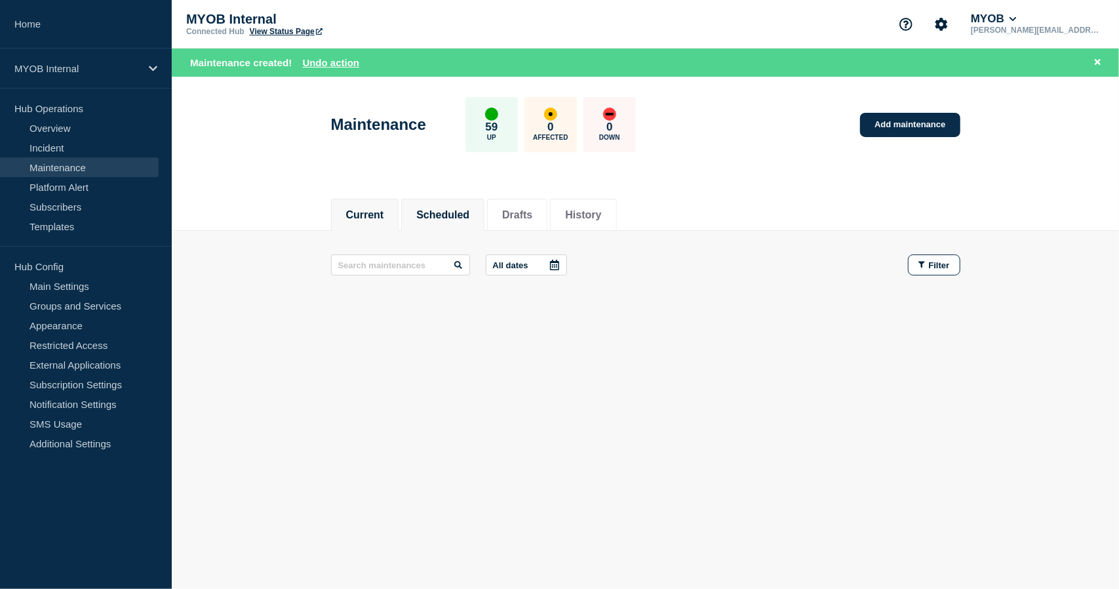
click at [470, 220] on button "Scheduled" at bounding box center [442, 215] width 53 height 12
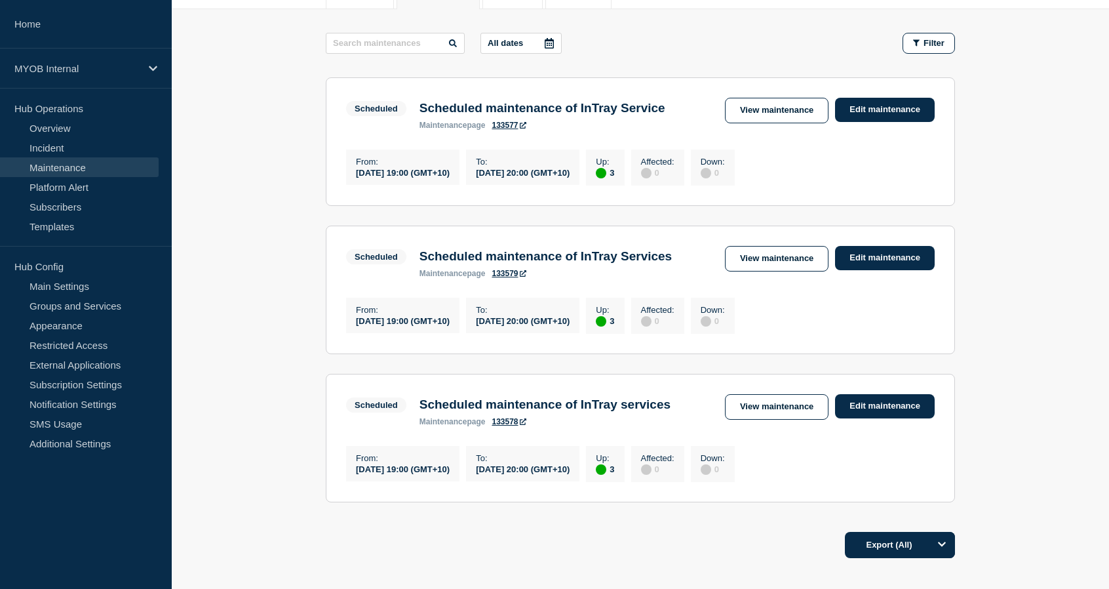
scroll to position [194, 0]
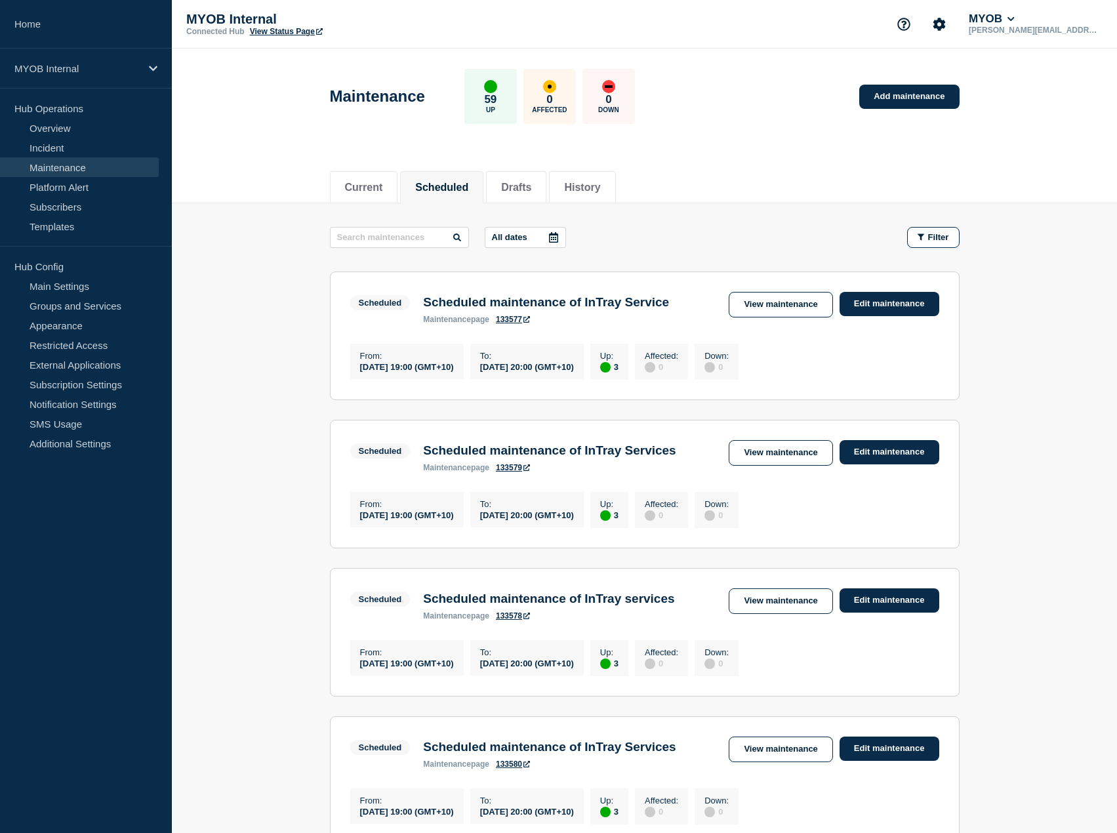
click at [624, 207] on main "All dates Filter Scheduled 3 Up Scheduled maintenance of InTray Service From [D…" at bounding box center [644, 533] width 945 height 661
click at [600, 188] on button "History" at bounding box center [582, 188] width 36 height 12
